Goal: Download file/media

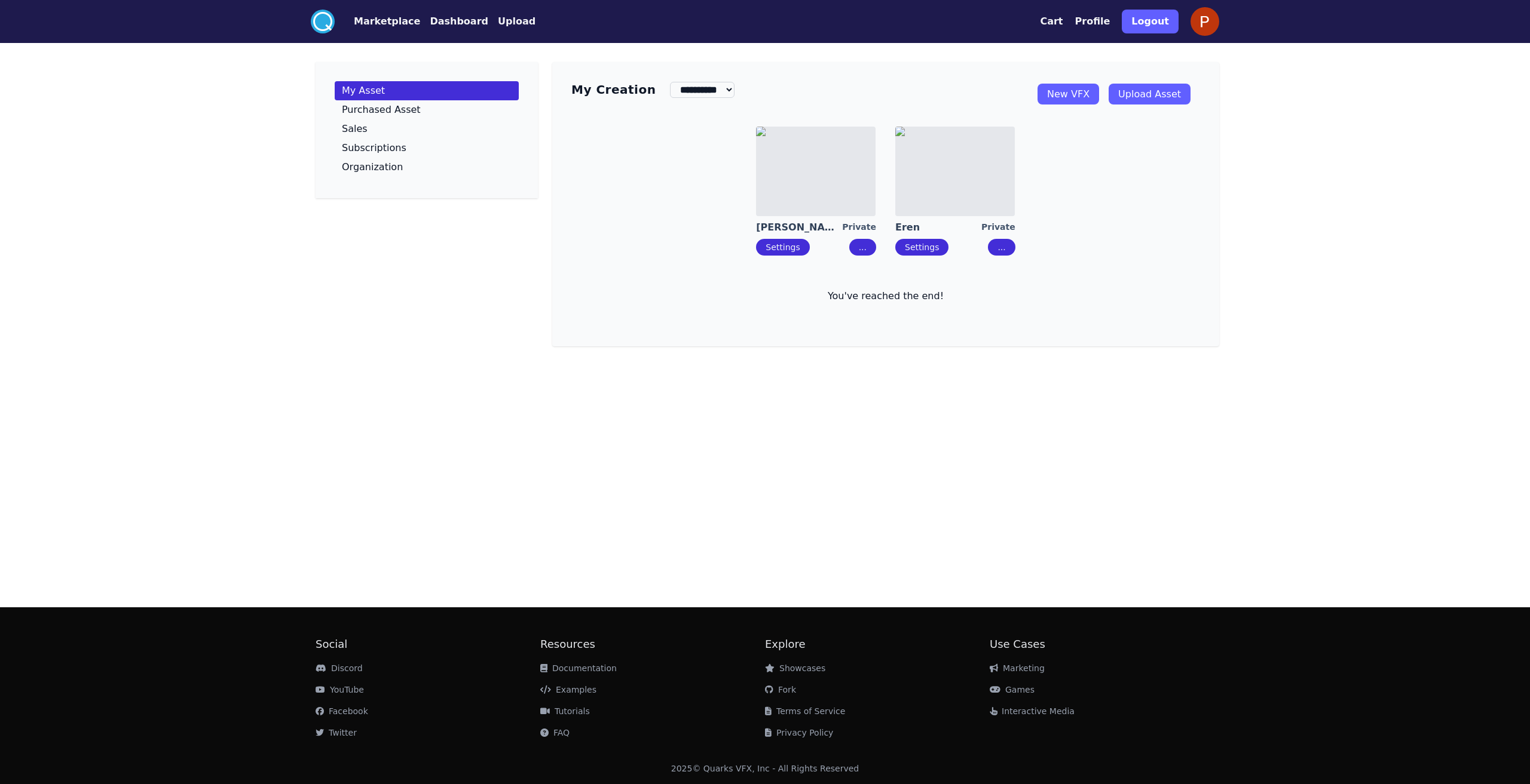
click at [391, 21] on button "Marketplace" at bounding box center [387, 21] width 66 height 14
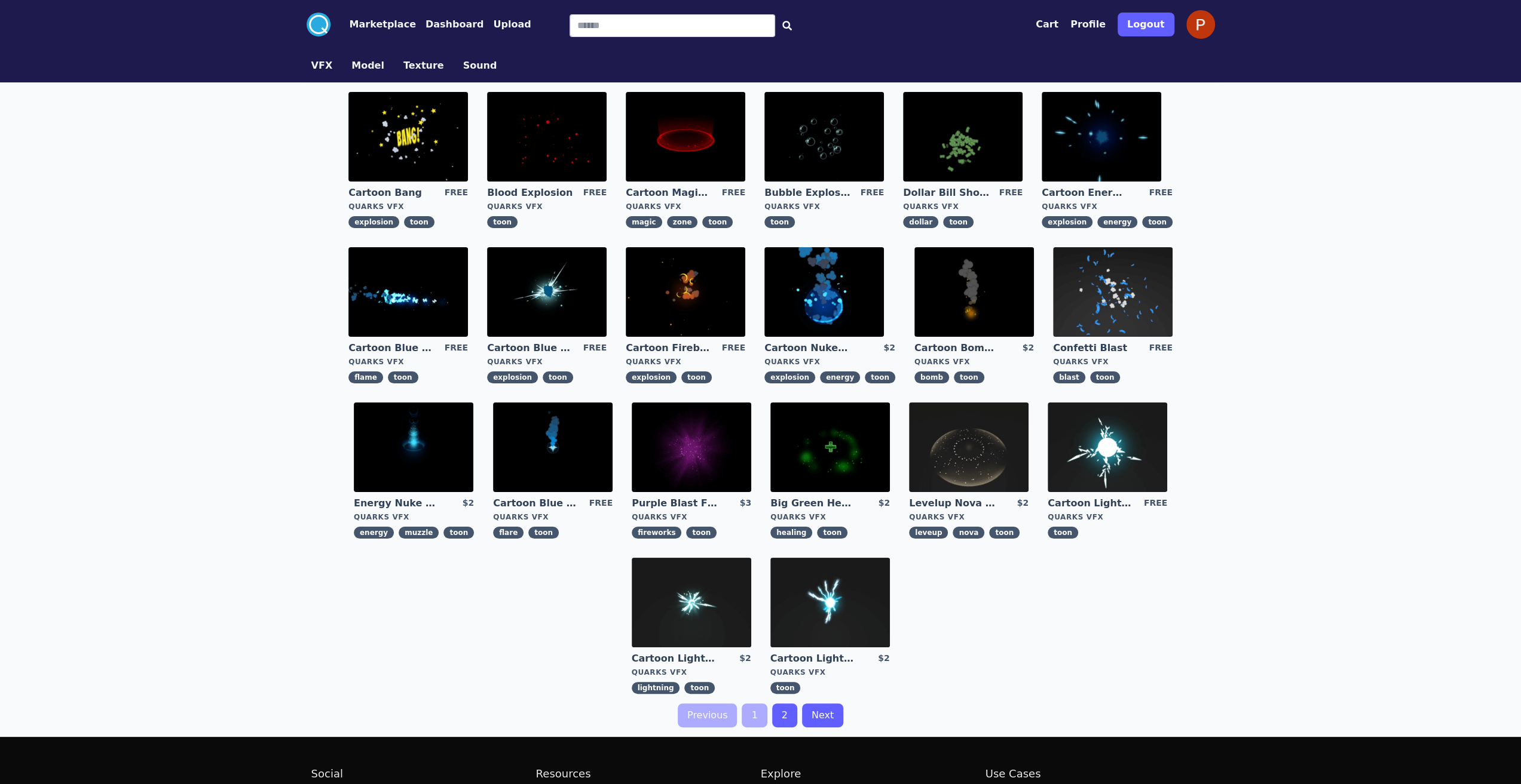
click at [716, 163] on img at bounding box center [685, 137] width 119 height 89
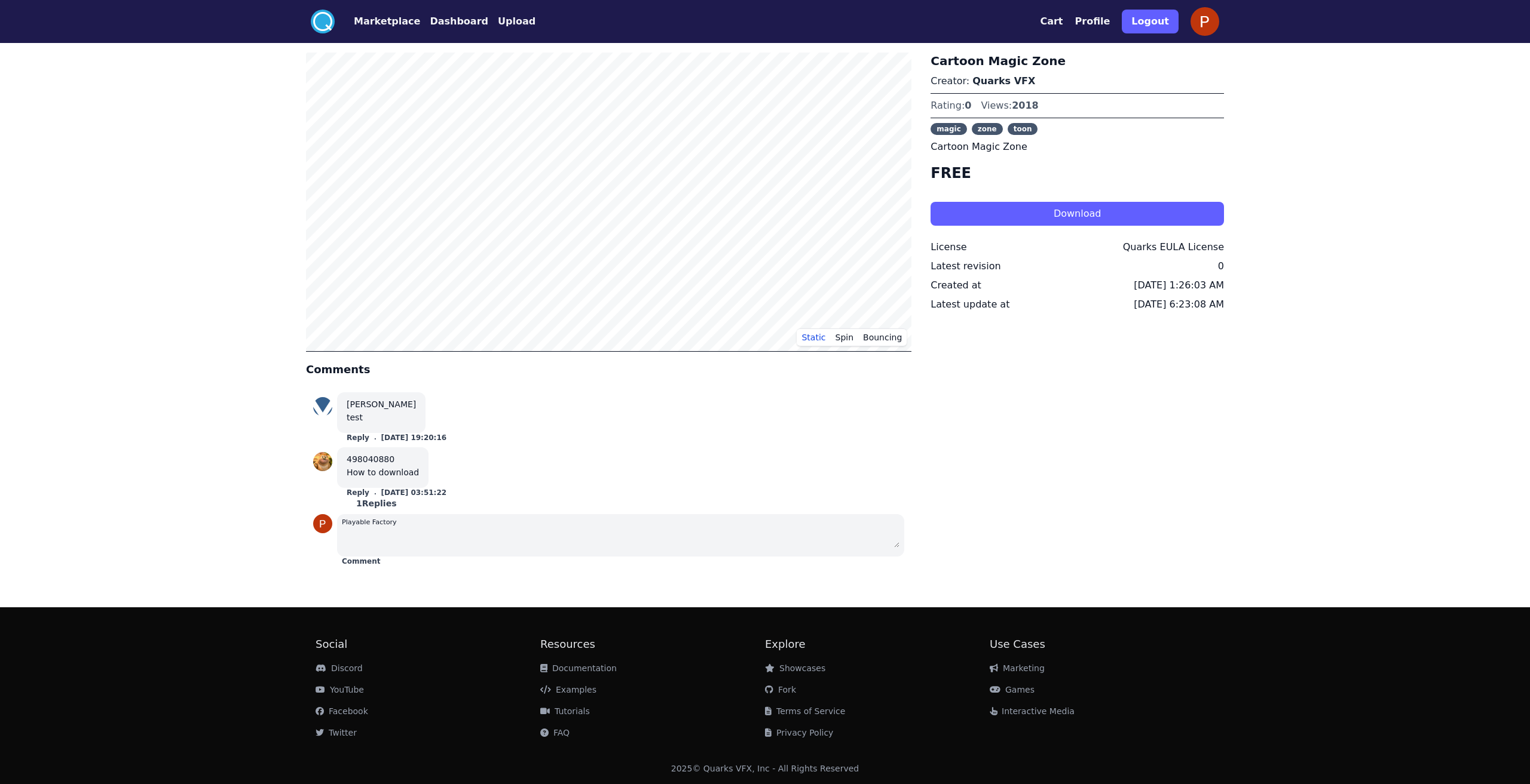
click at [1039, 214] on button "Download" at bounding box center [1077, 213] width 294 height 24
click at [465, 25] on button "Dashboard" at bounding box center [459, 21] width 59 height 14
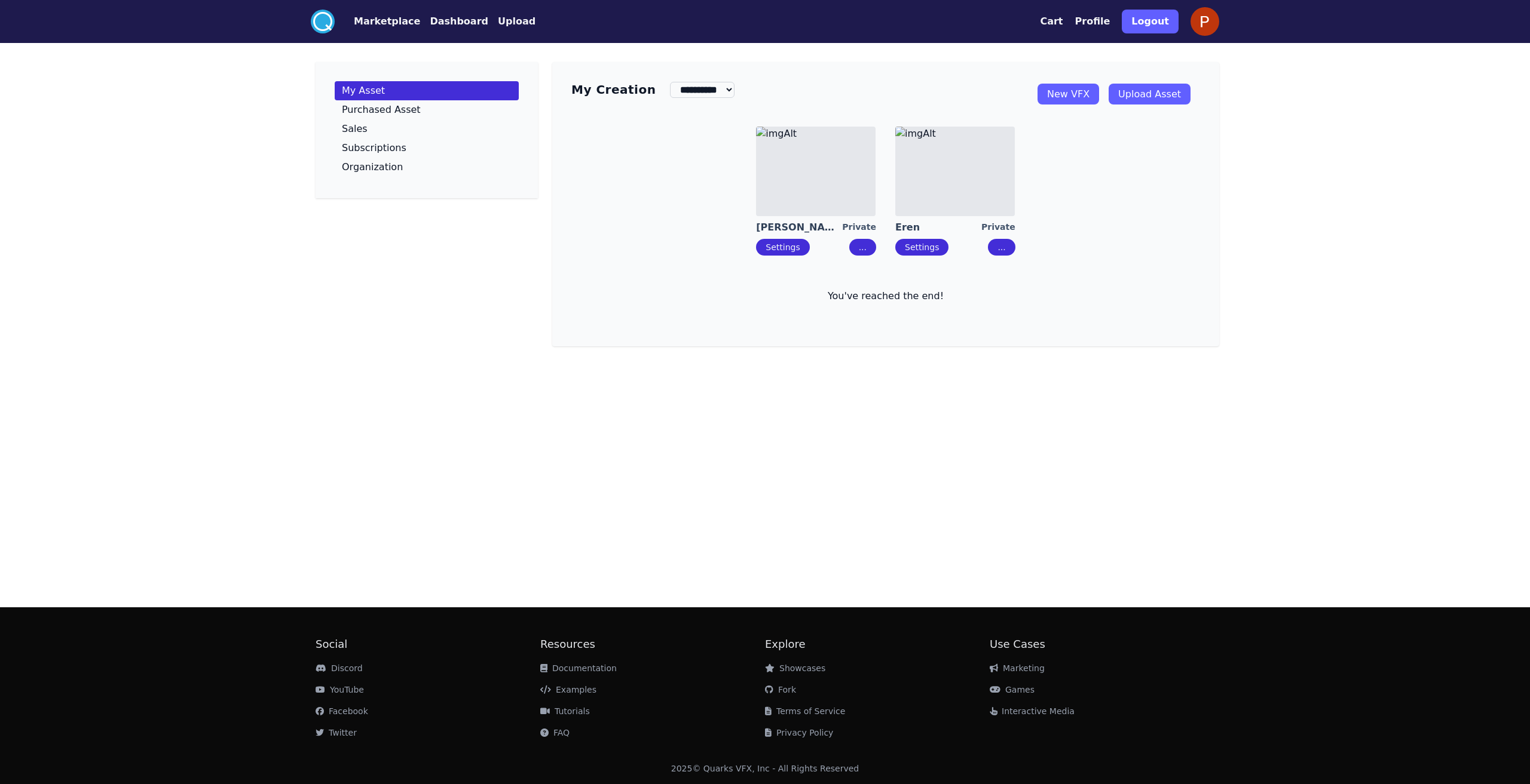
click at [966, 196] on img at bounding box center [954, 171] width 119 height 89
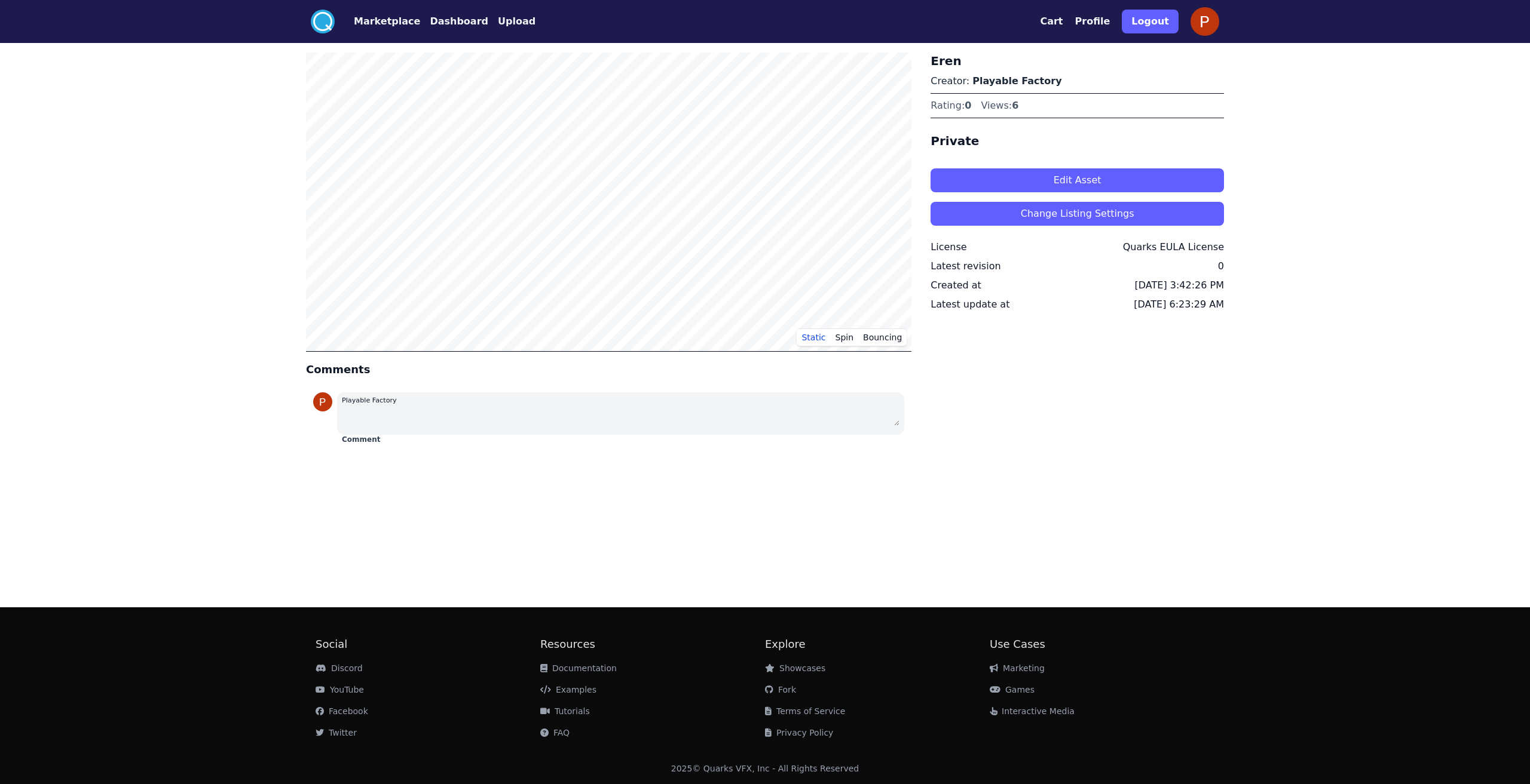
click at [1024, 175] on button "Edit Asset" at bounding box center [1077, 180] width 294 height 24
